Goal: Register for event/course

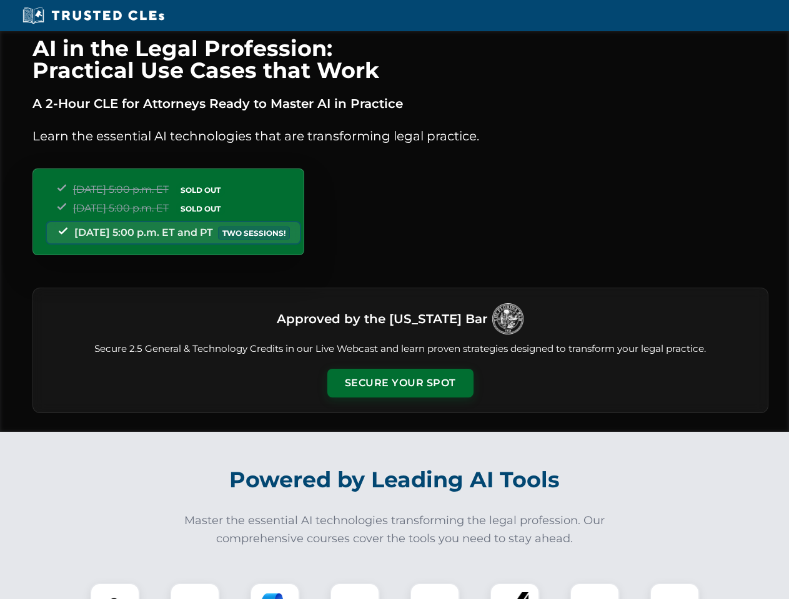
click at [400, 383] on button "Secure Your Spot" at bounding box center [400, 383] width 146 height 29
click at [115, 591] on img at bounding box center [115, 608] width 36 height 36
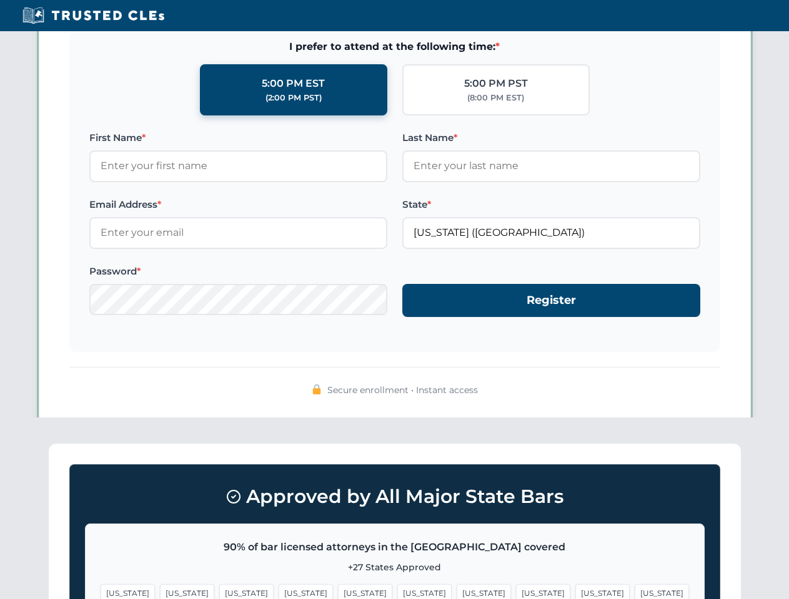
click at [456, 591] on span "[US_STATE]" at bounding box center [483, 593] width 54 height 18
click at [575, 591] on span "[US_STATE]" at bounding box center [602, 593] width 54 height 18
